Goal: Transaction & Acquisition: Subscribe to service/newsletter

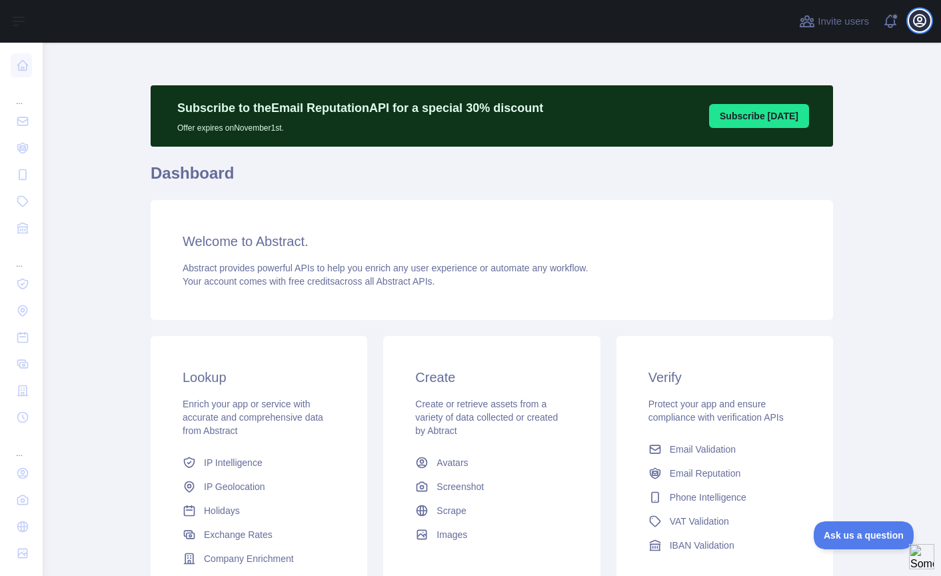
click at [915, 20] on icon "button" at bounding box center [920, 21] width 16 height 16
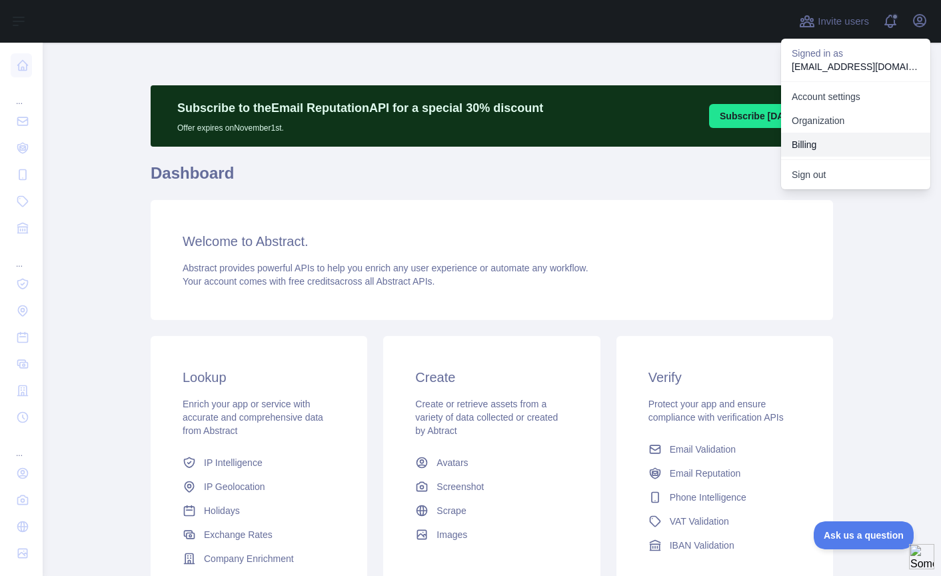
click at [810, 141] on button "Billing" at bounding box center [855, 145] width 149 height 24
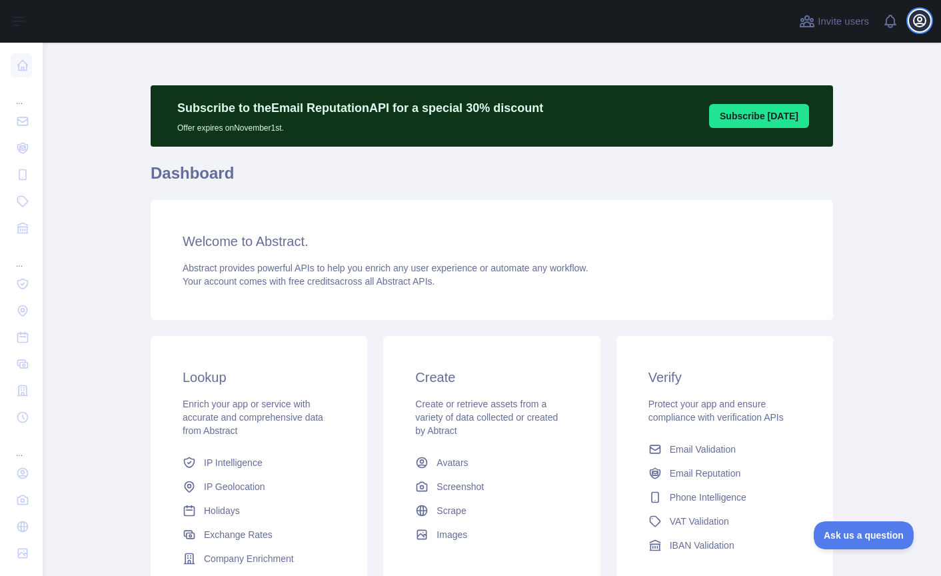
click at [921, 24] on icon "button" at bounding box center [920, 21] width 16 height 16
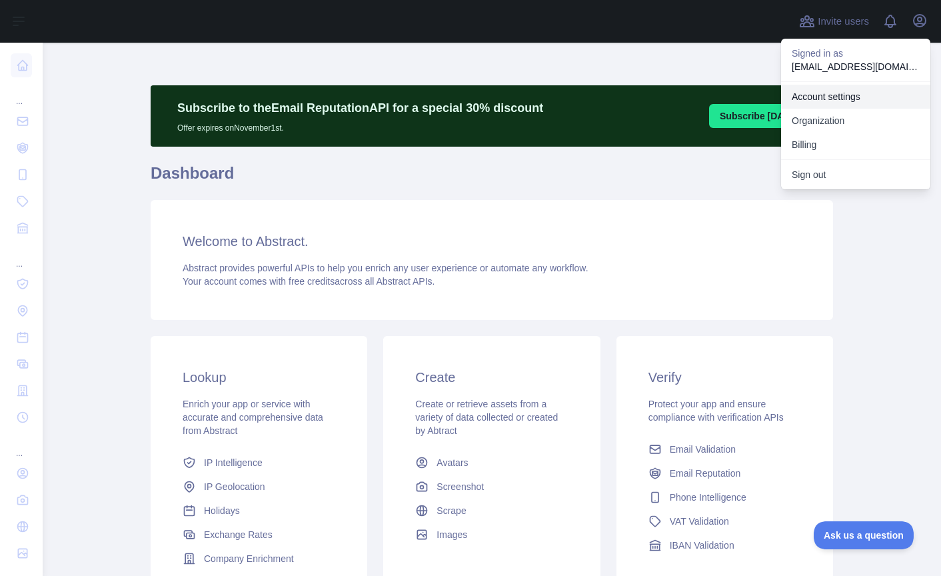
click at [826, 100] on link "Account settings" at bounding box center [855, 97] width 149 height 24
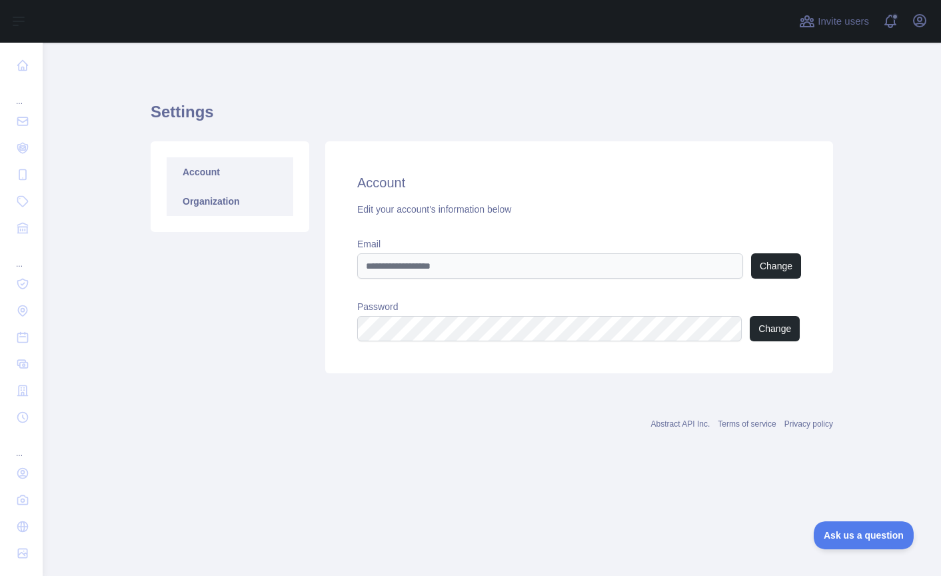
click at [217, 211] on link "Organization" at bounding box center [230, 201] width 127 height 29
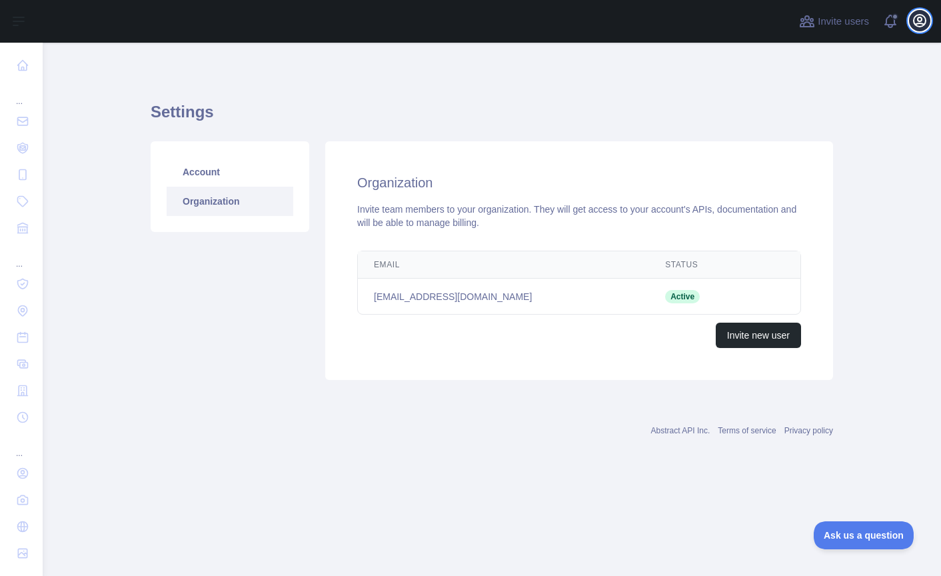
click at [917, 24] on icon "button" at bounding box center [920, 21] width 12 height 12
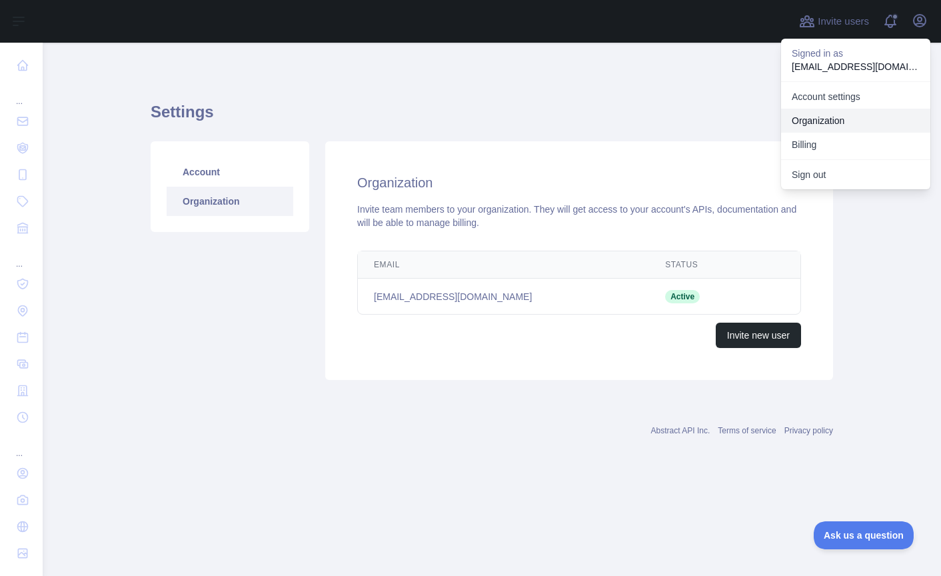
click at [838, 121] on link "Organization" at bounding box center [855, 121] width 149 height 24
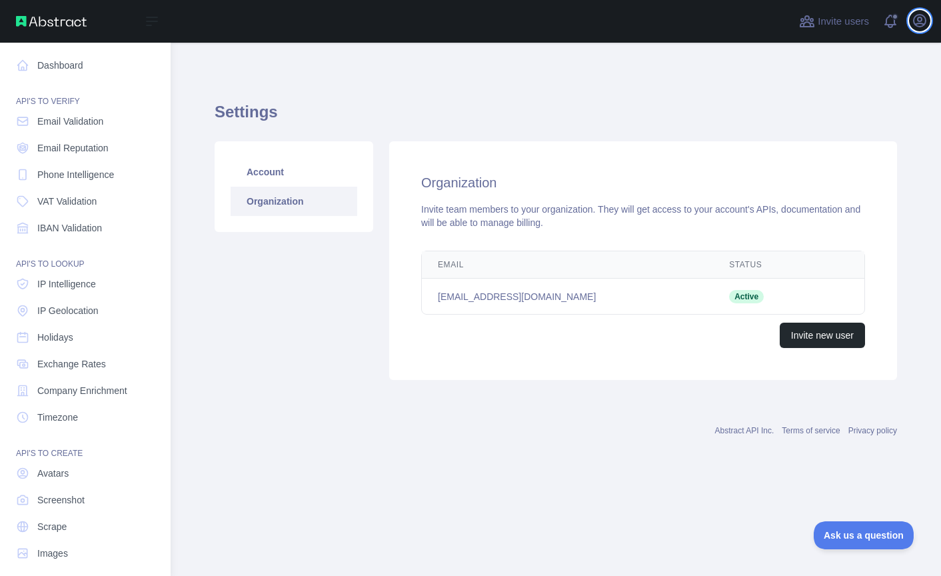
scroll to position [11, 0]
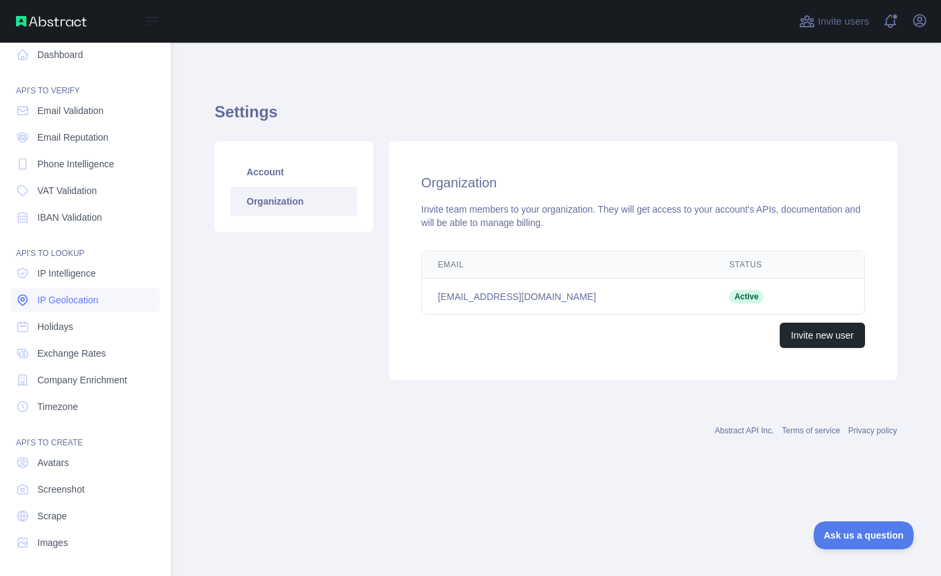
click at [63, 306] on span "IP Geolocation" at bounding box center [67, 299] width 61 height 13
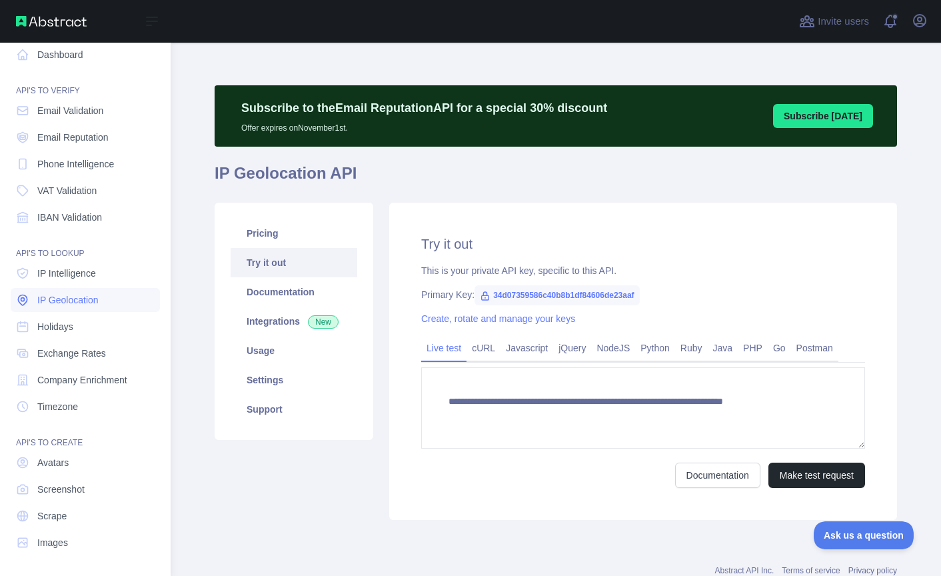
type textarea "**********"
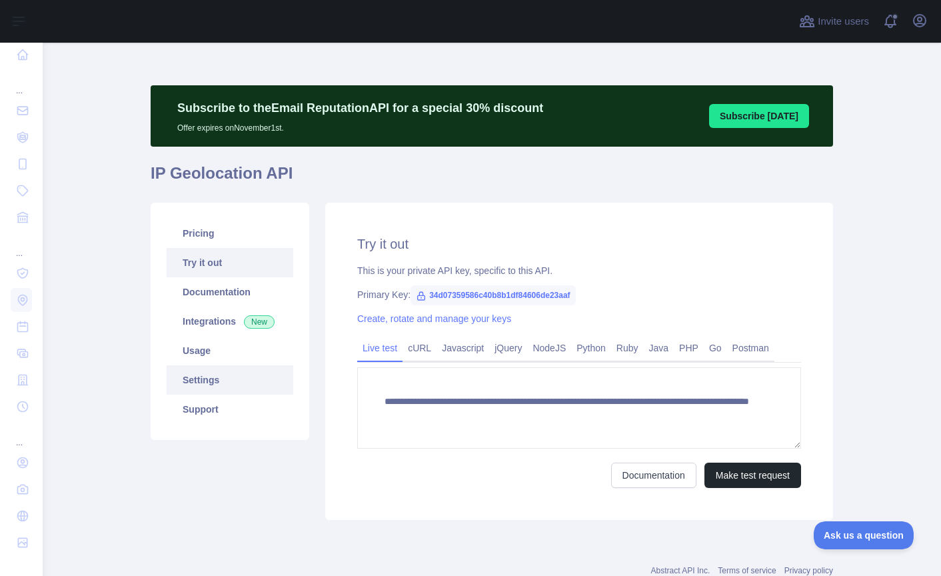
click at [207, 381] on link "Settings" at bounding box center [230, 379] width 127 height 29
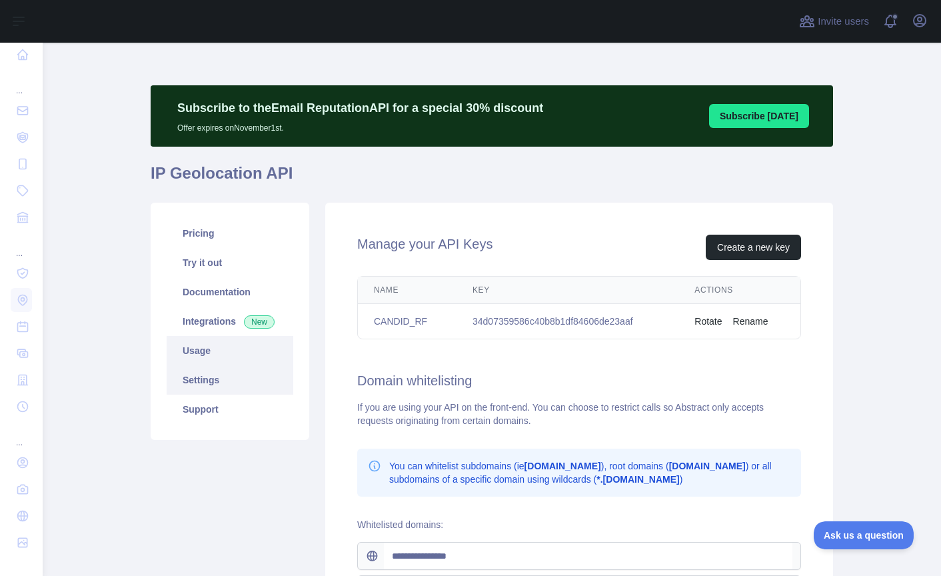
click at [207, 356] on link "Usage" at bounding box center [230, 350] width 127 height 29
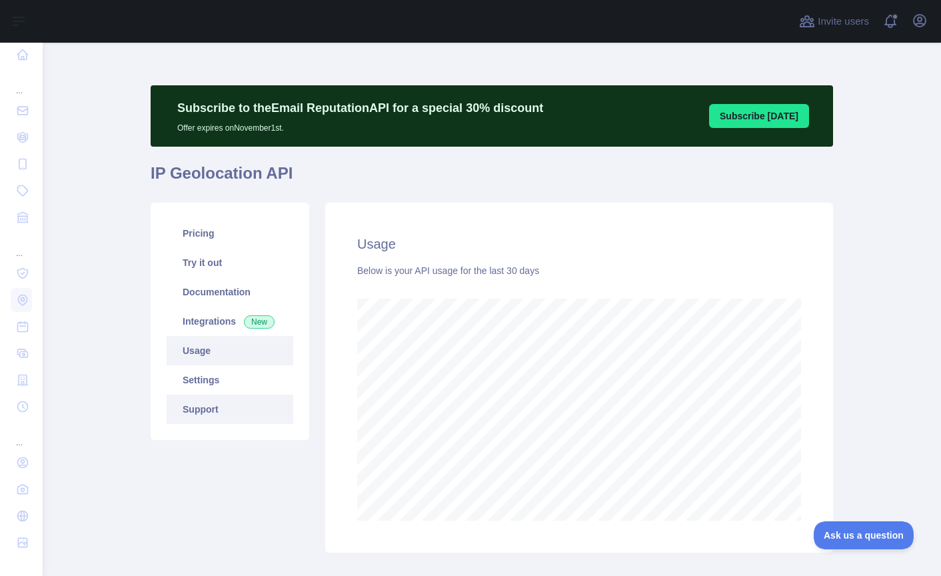
scroll to position [533, 889]
click at [239, 420] on link "Support" at bounding box center [230, 409] width 127 height 29
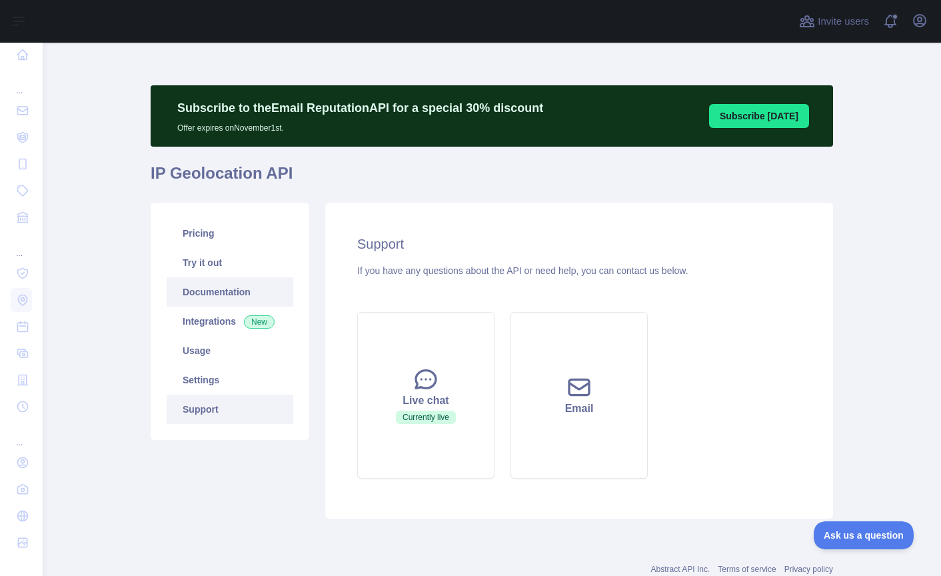
click at [210, 288] on link "Documentation" at bounding box center [230, 291] width 127 height 29
click at [228, 233] on link "Pricing" at bounding box center [230, 233] width 127 height 29
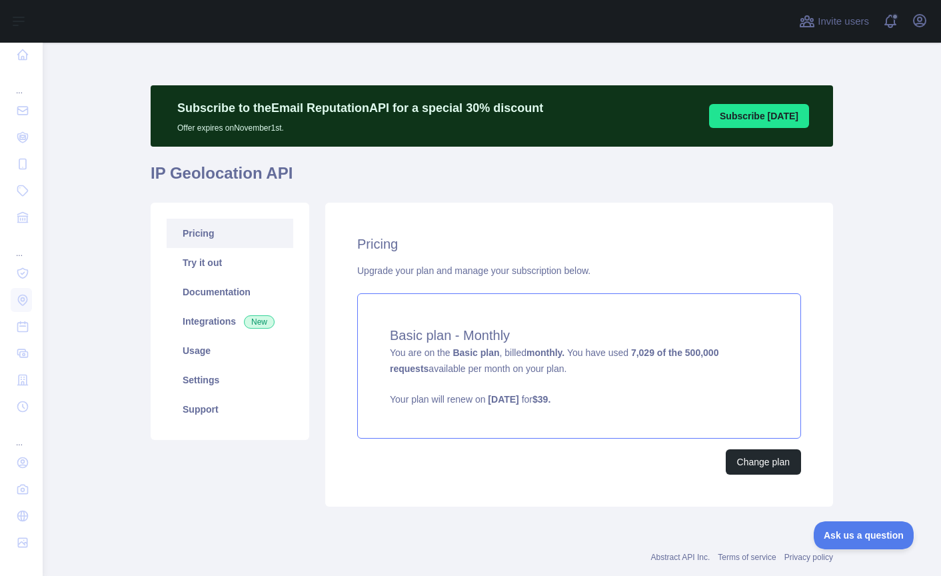
click at [563, 377] on div "Basic plan - Monthly You are on the Basic plan , billed monthly. You have used …" at bounding box center [579, 365] width 444 height 145
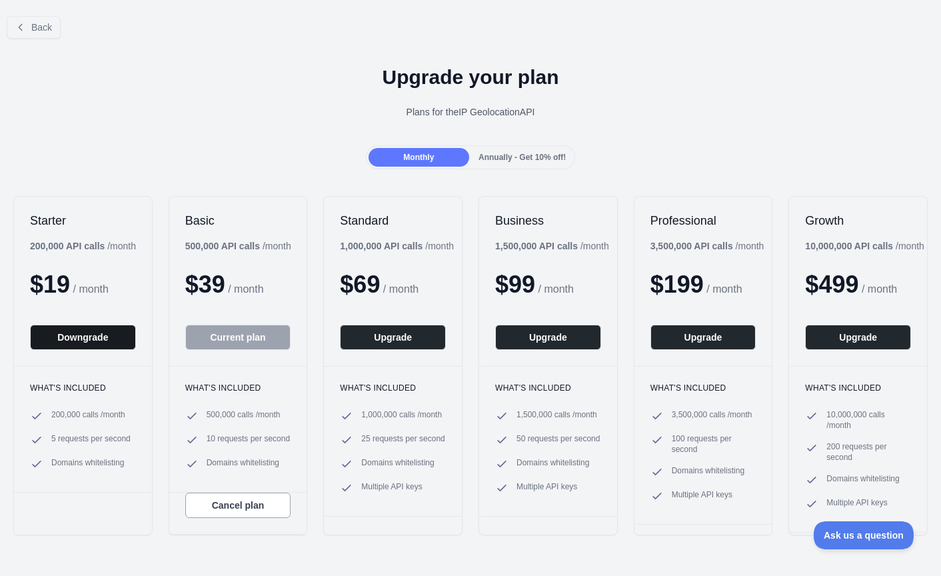
click at [93, 341] on button "Downgrade" at bounding box center [83, 337] width 106 height 25
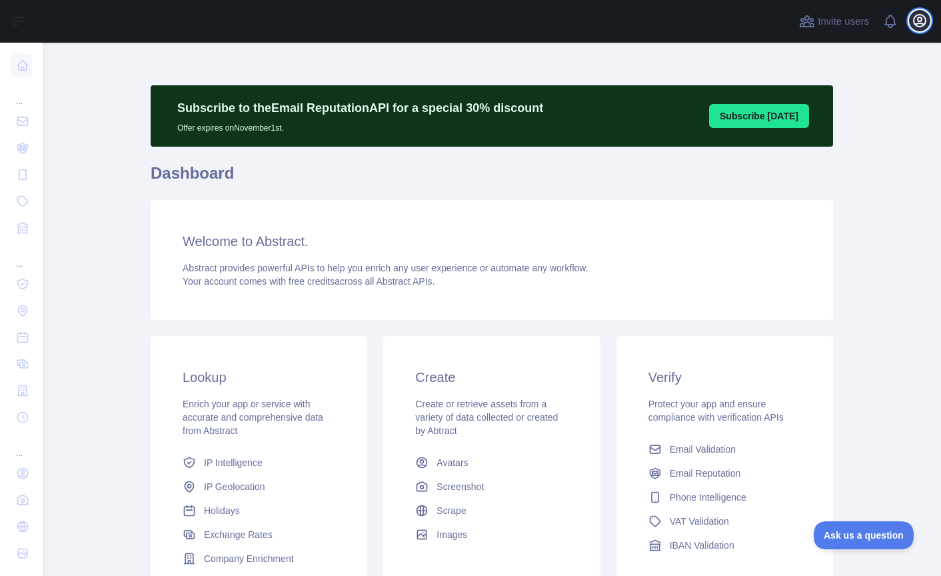
click at [925, 21] on icon "button" at bounding box center [920, 21] width 16 height 16
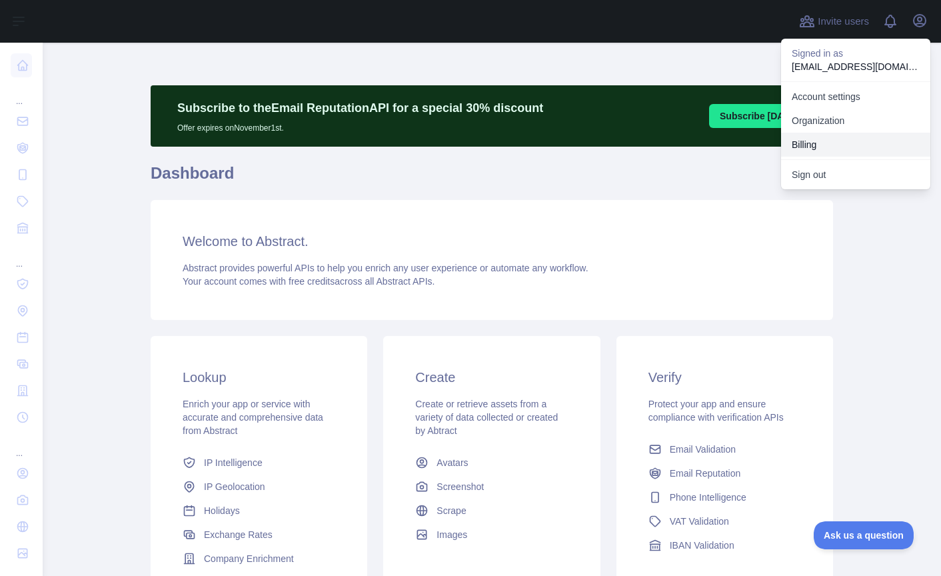
click at [821, 146] on button "Billing" at bounding box center [855, 145] width 149 height 24
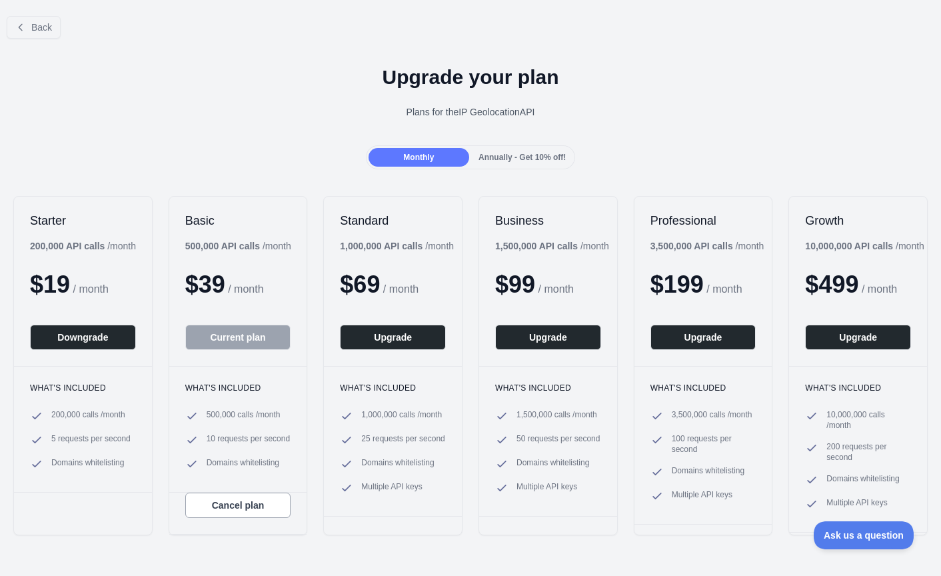
click at [51, 89] on h1 "Upgrade your plan" at bounding box center [471, 77] width 920 height 24
click at [91, 340] on button "Downgrade" at bounding box center [83, 337] width 106 height 25
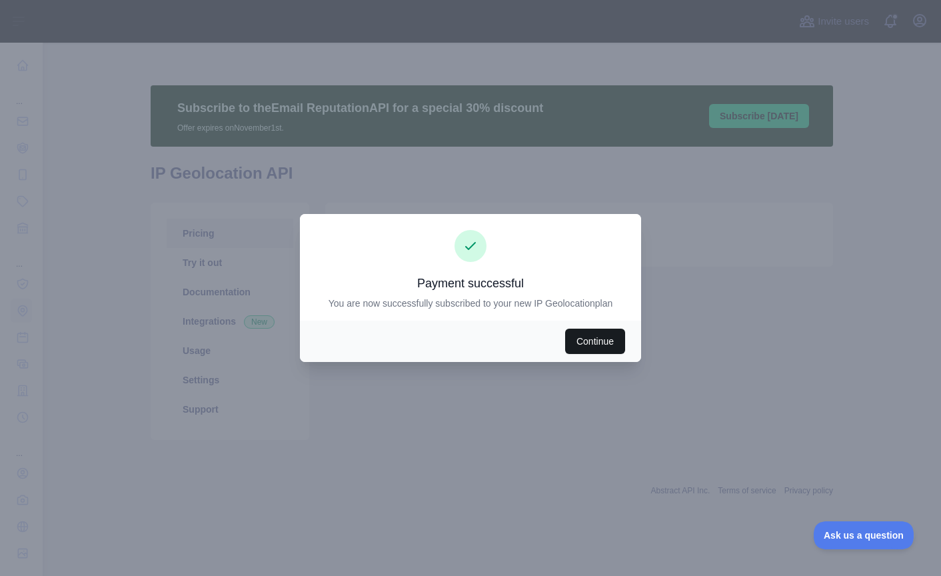
click at [598, 347] on button "Continue" at bounding box center [595, 341] width 60 height 25
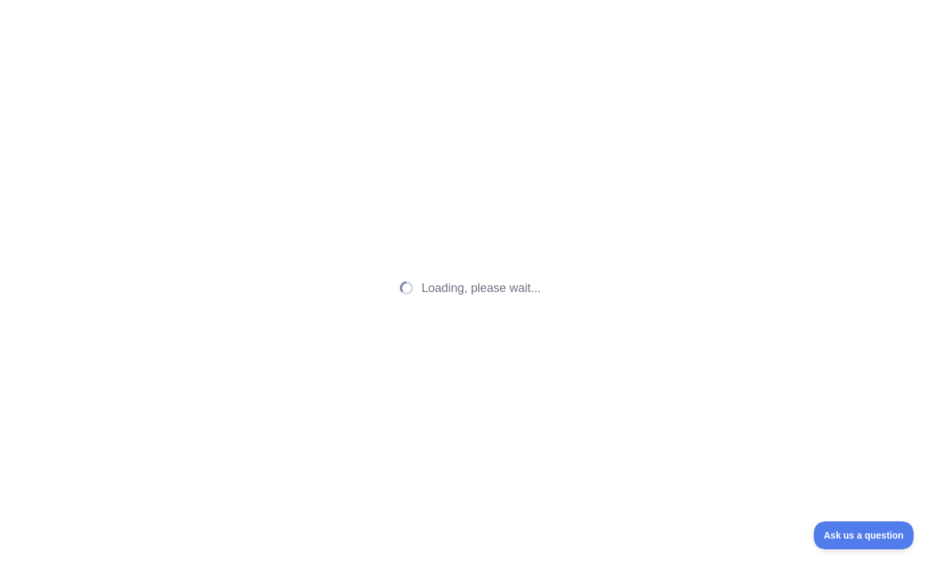
click at [579, 342] on div "Loading, please wait..." at bounding box center [470, 288] width 941 height 576
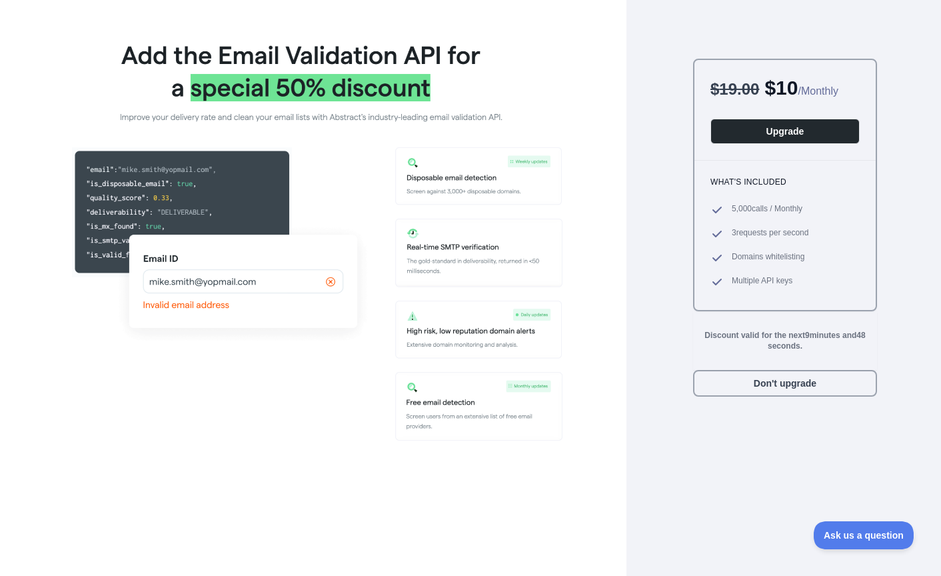
click at [653, 354] on div "$ 19.00 $ 10 / Monthly Upgrade What's included 5,000 calls / Monthly 3 requests…" at bounding box center [470, 288] width 941 height 576
click at [749, 397] on button "Don't upgrade" at bounding box center [785, 383] width 184 height 27
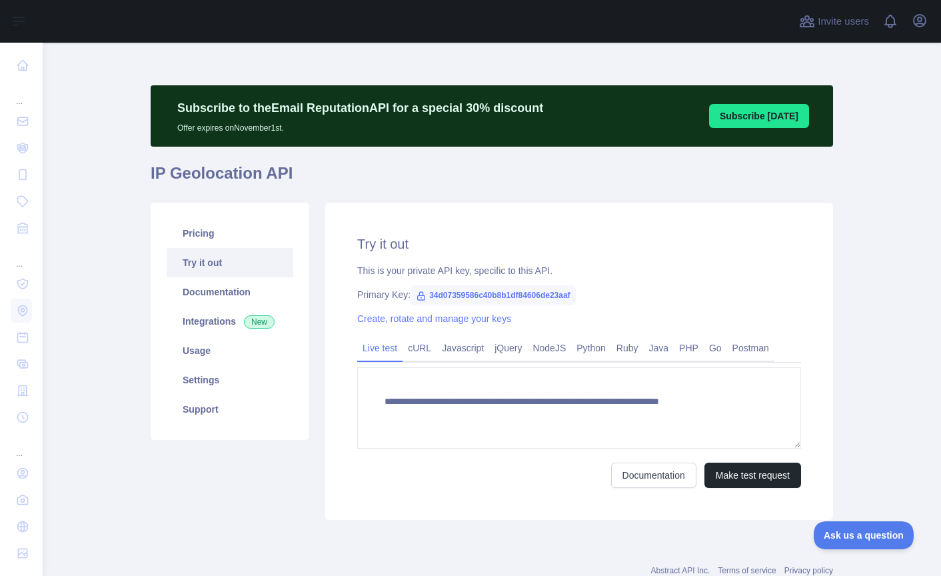
type textarea "**********"
click at [201, 219] on link "Pricing" at bounding box center [230, 233] width 127 height 29
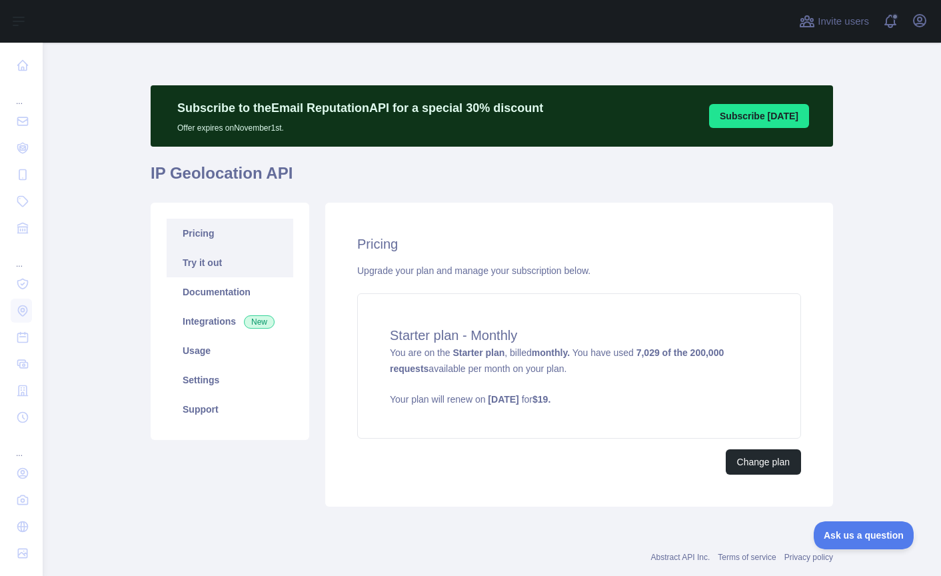
click at [234, 257] on link "Try it out" at bounding box center [230, 262] width 127 height 29
